Goal: Navigation & Orientation: Find specific page/section

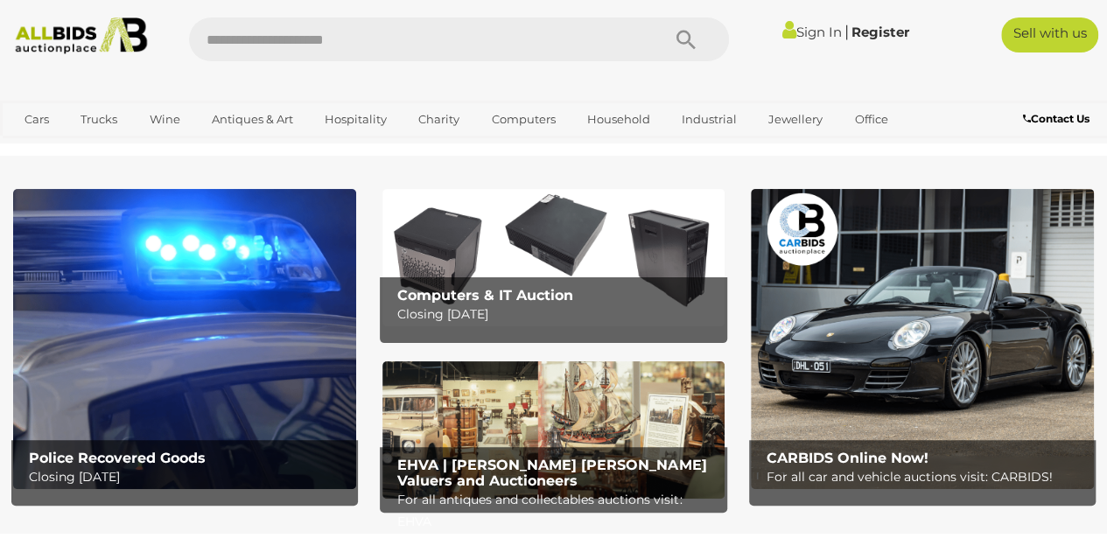
scroll to position [112, 0]
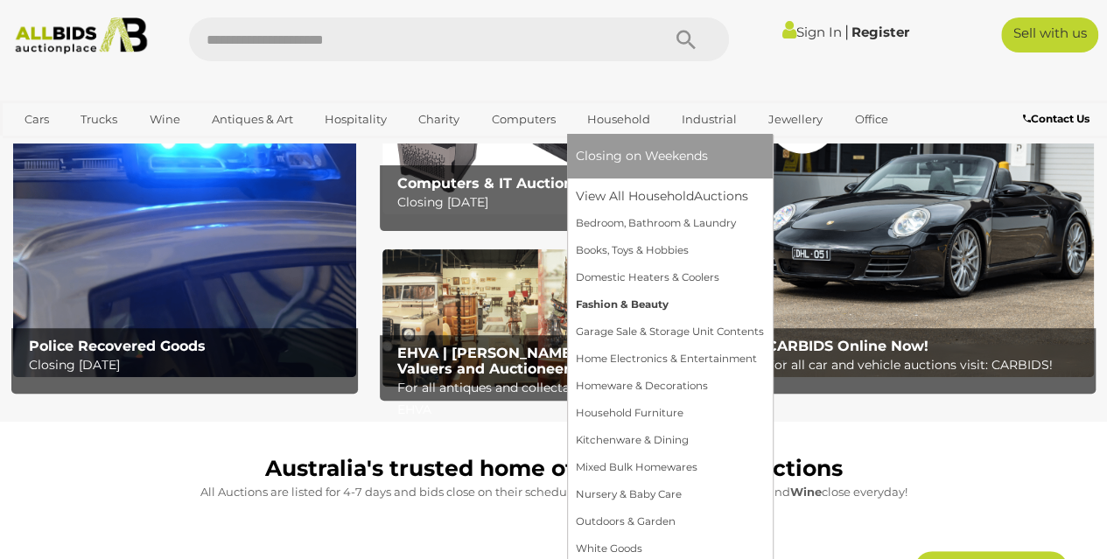
click at [611, 298] on link "Fashion & Beauty" at bounding box center [670, 304] width 188 height 27
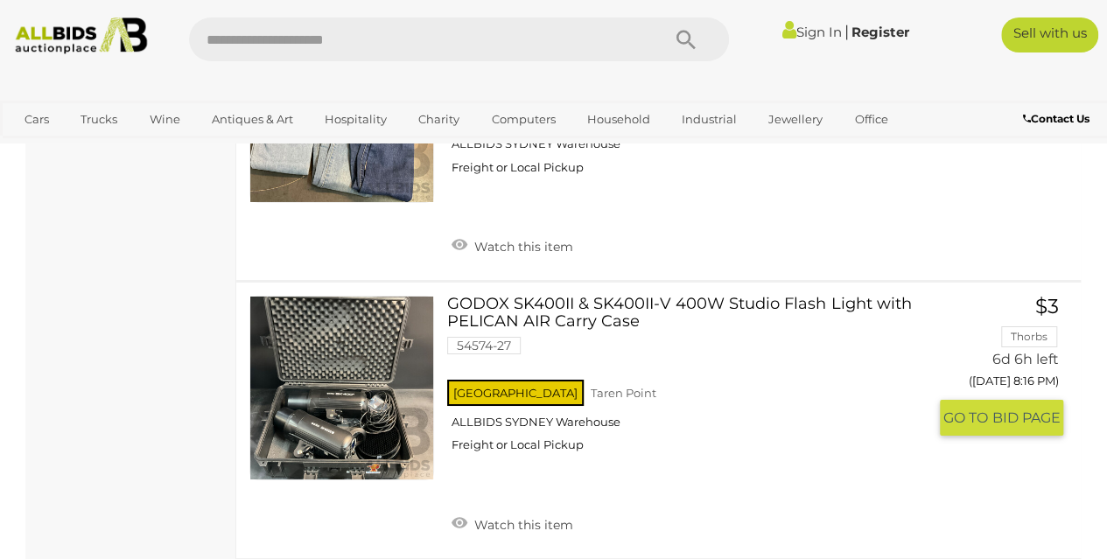
scroll to position [12950, 0]
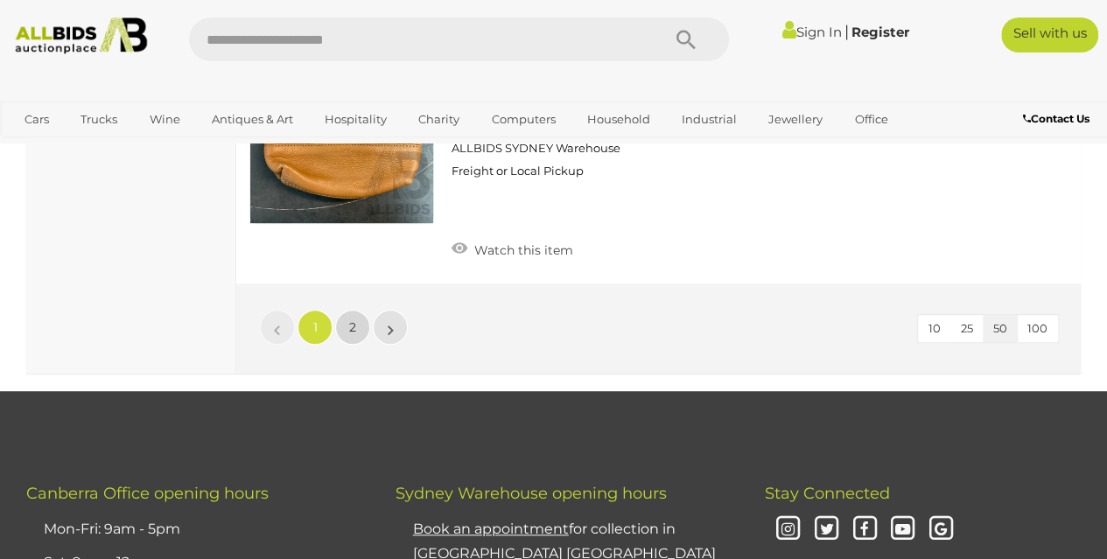
click at [350, 310] on link "2" at bounding box center [352, 327] width 35 height 35
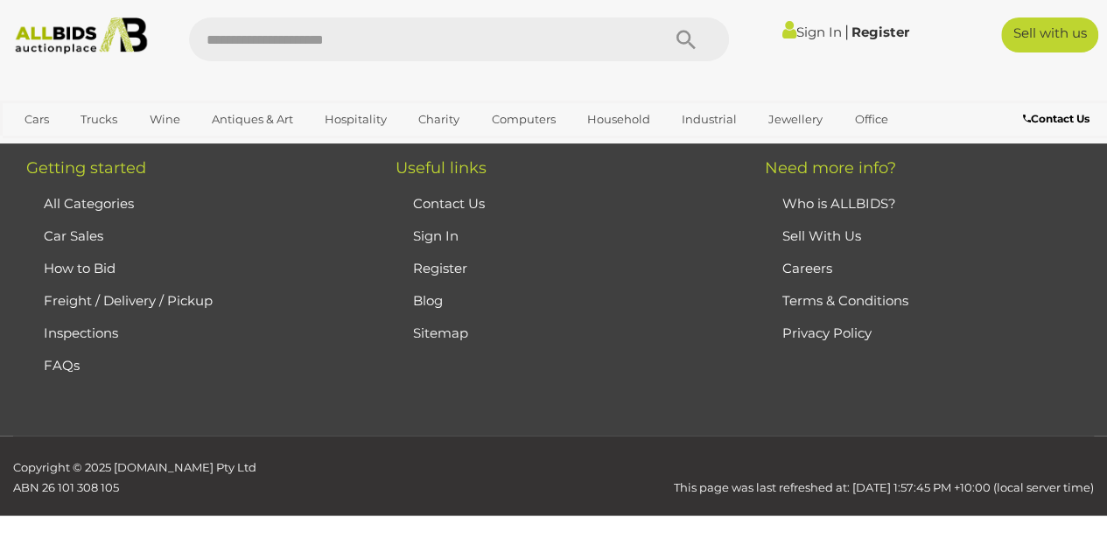
scroll to position [294, 0]
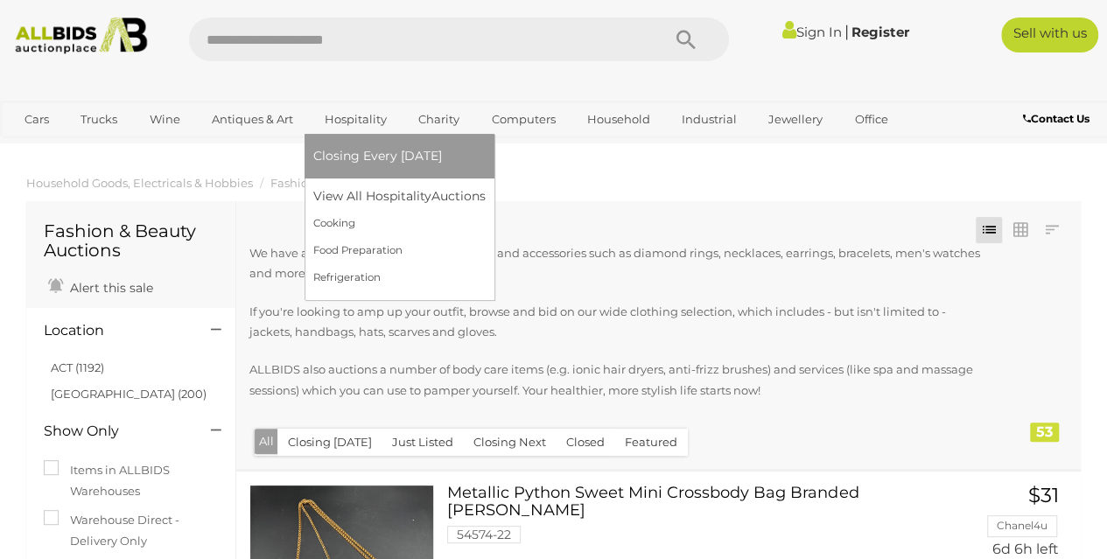
click at [361, 108] on link "Hospitality" at bounding box center [355, 119] width 85 height 29
click at [349, 208] on link "View All Hospitality Auctions" at bounding box center [403, 196] width 180 height 27
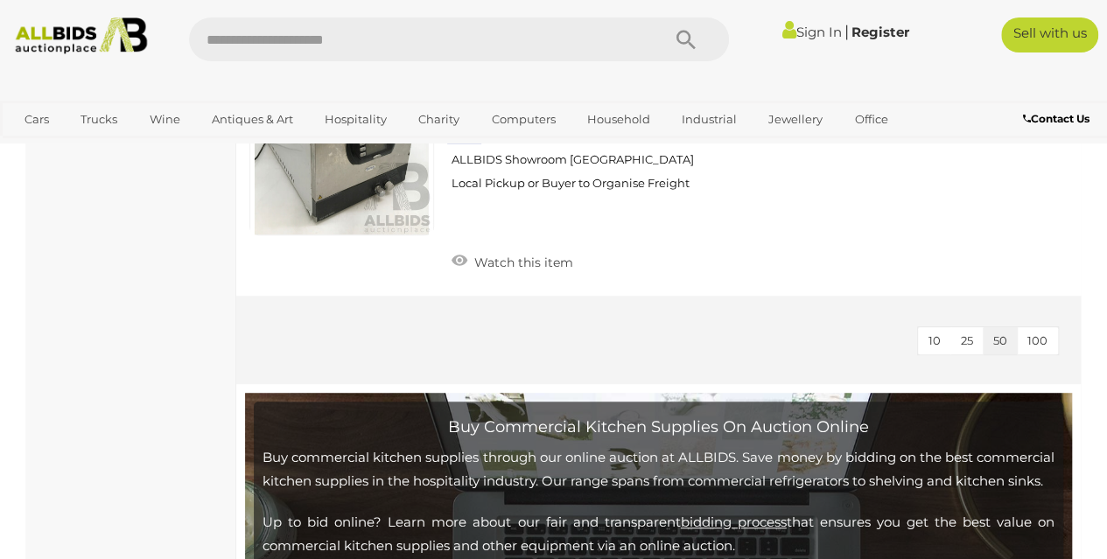
scroll to position [3603, 0]
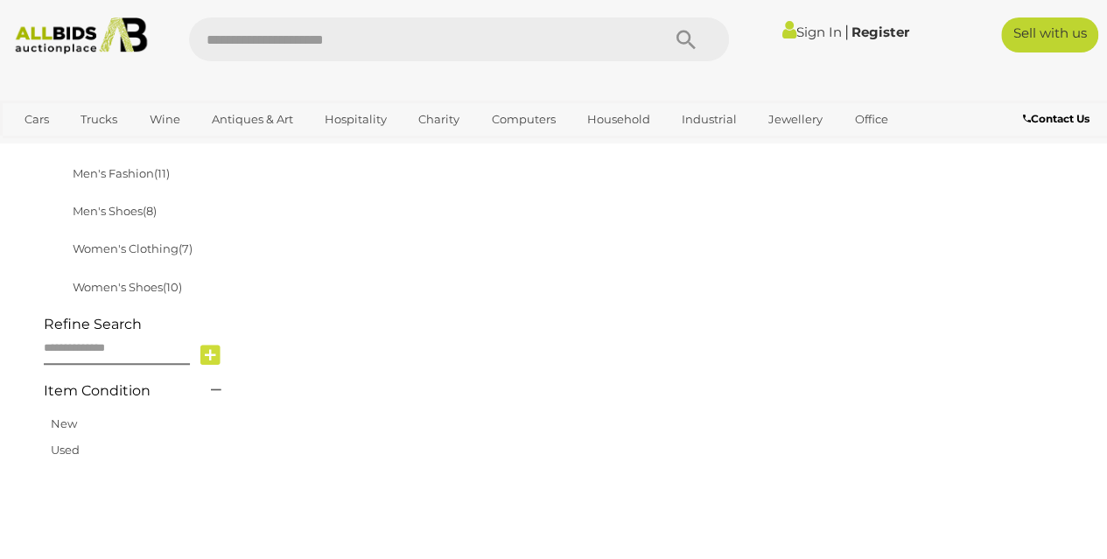
scroll to position [512, 0]
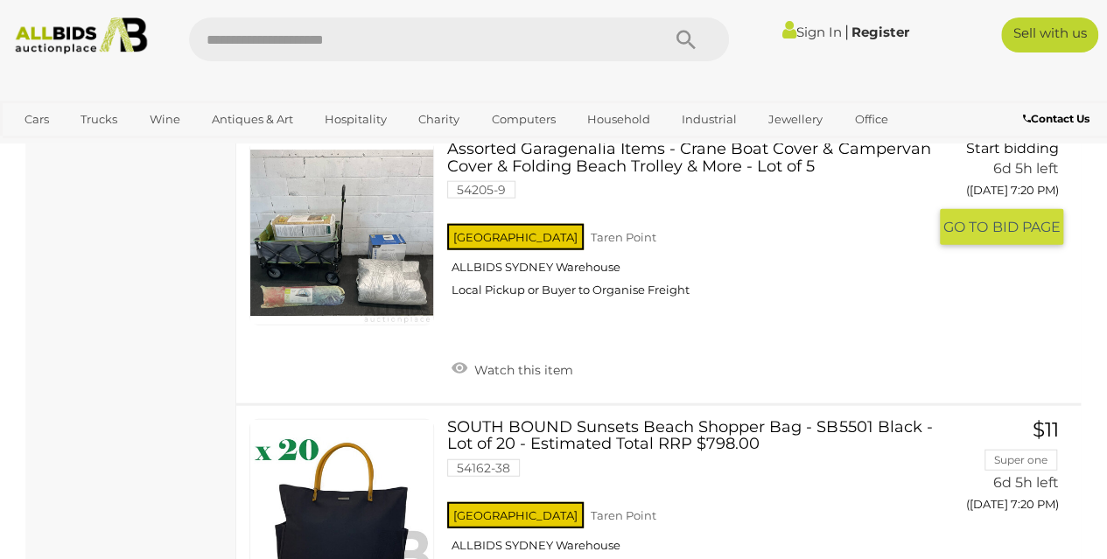
scroll to position [1996, 0]
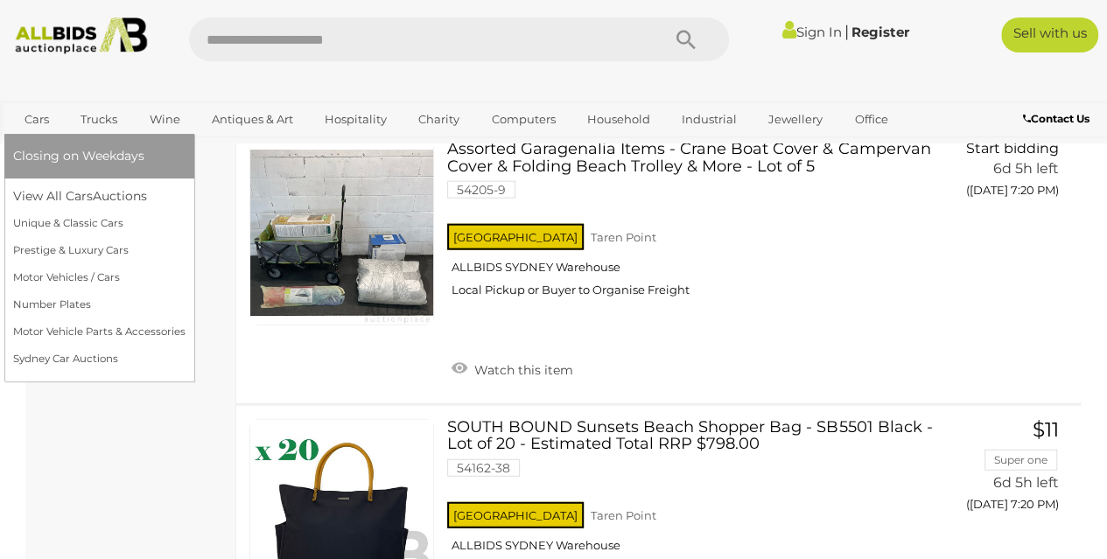
click at [28, 120] on link "Cars" at bounding box center [36, 119] width 47 height 29
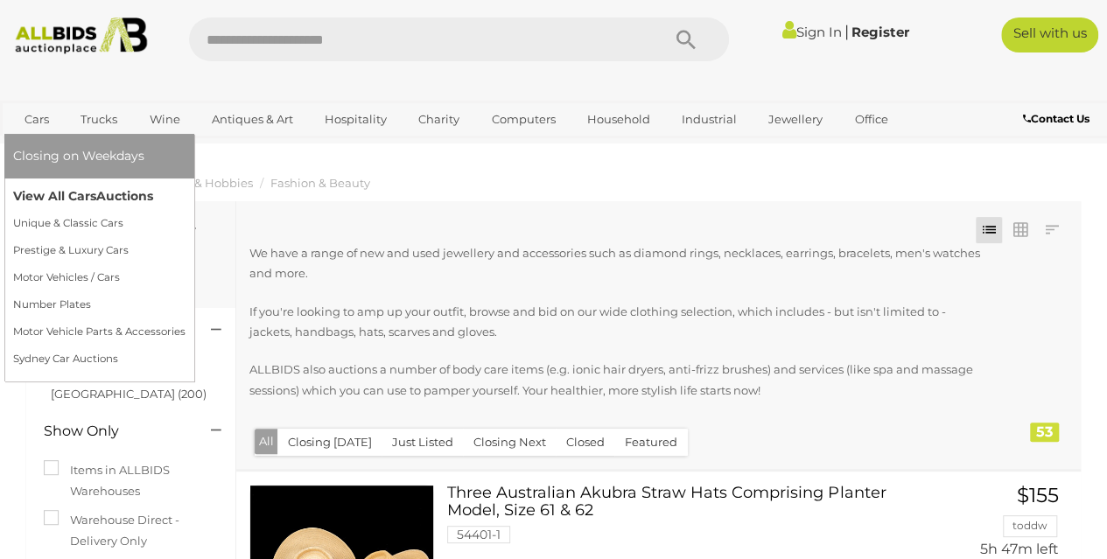
click at [44, 203] on link "View All Cars Auctions" at bounding box center [99, 196] width 172 height 27
